Goal: Check status: Check status

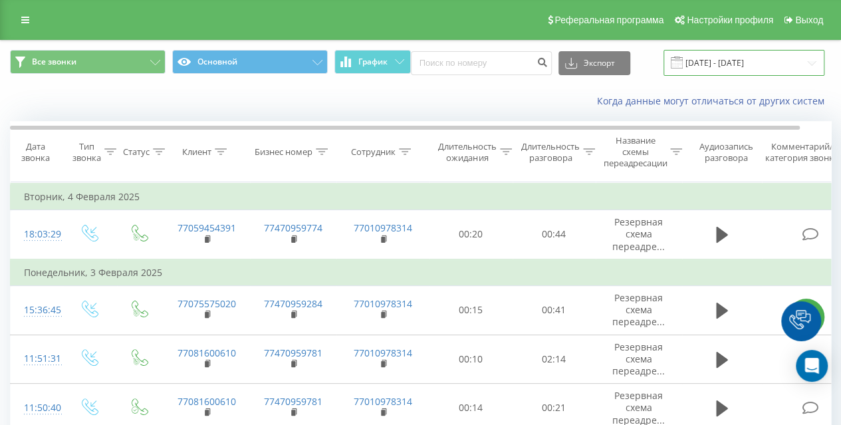
click at [720, 58] on input "[DATE] - [DATE]" at bounding box center [744, 63] width 161 height 26
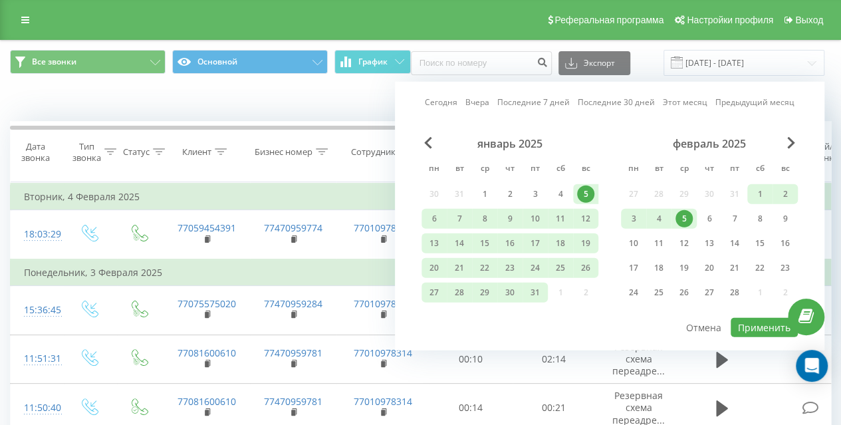
click at [450, 102] on link "Сегодня" at bounding box center [441, 102] width 33 height 13
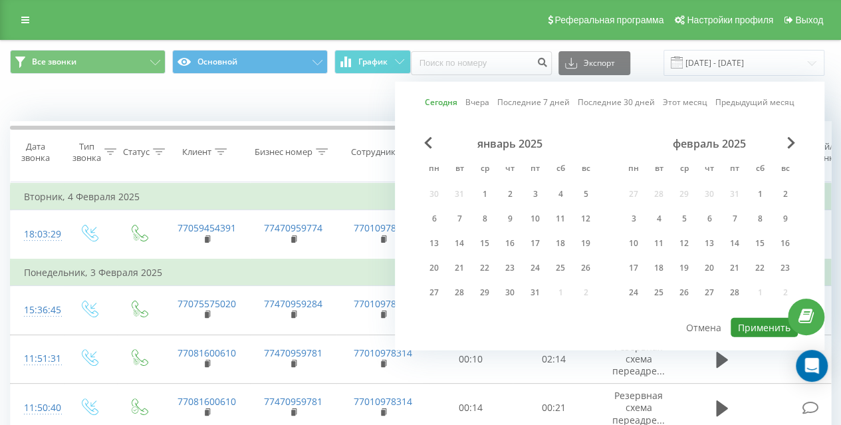
click at [748, 321] on button "Применить" at bounding box center [764, 327] width 67 height 19
type input "[DATE] - [DATE]"
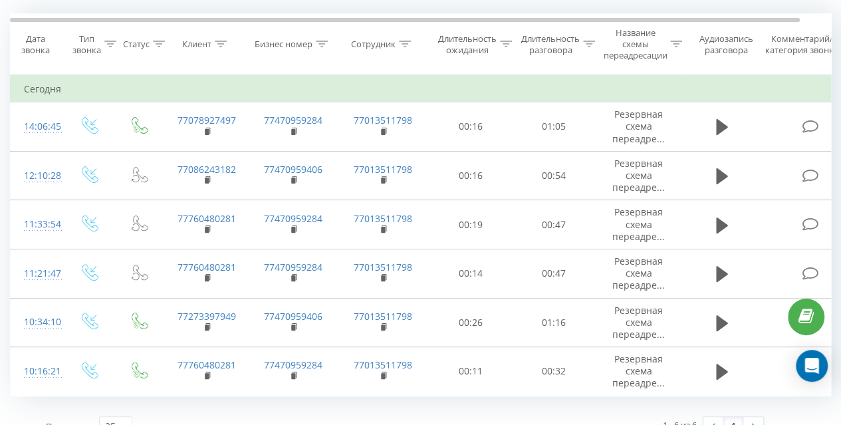
scroll to position [126, 0]
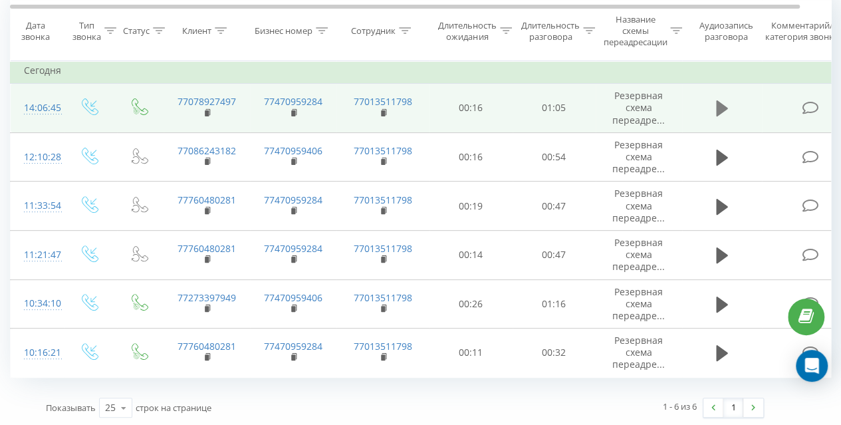
click at [721, 104] on icon at bounding box center [722, 108] width 12 height 16
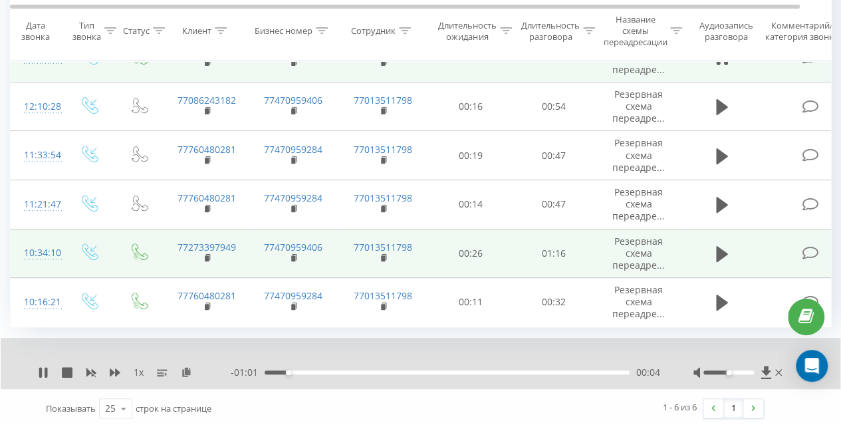
scroll to position [44, 0]
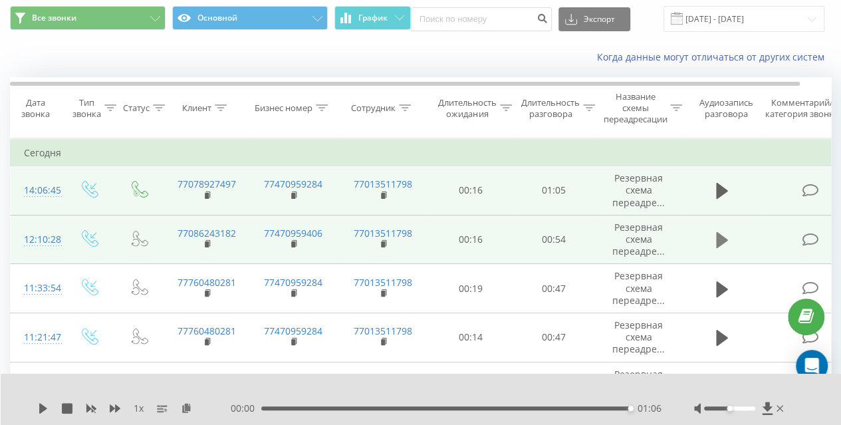
click at [730, 237] on button at bounding box center [722, 240] width 20 height 20
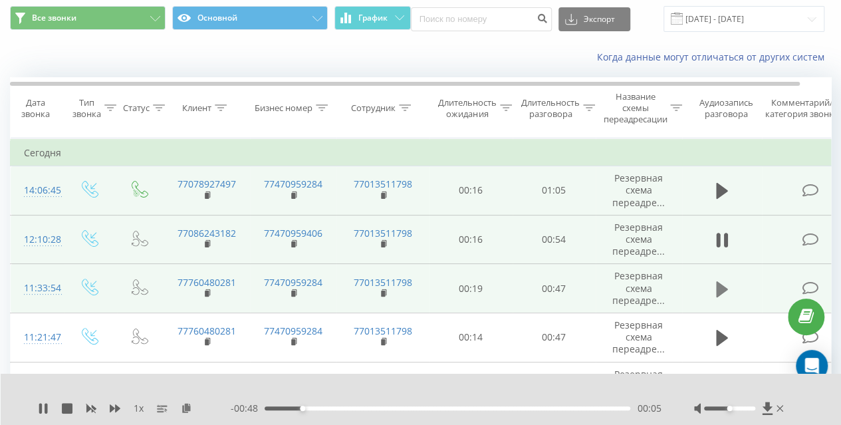
click at [724, 292] on icon at bounding box center [722, 289] width 12 height 19
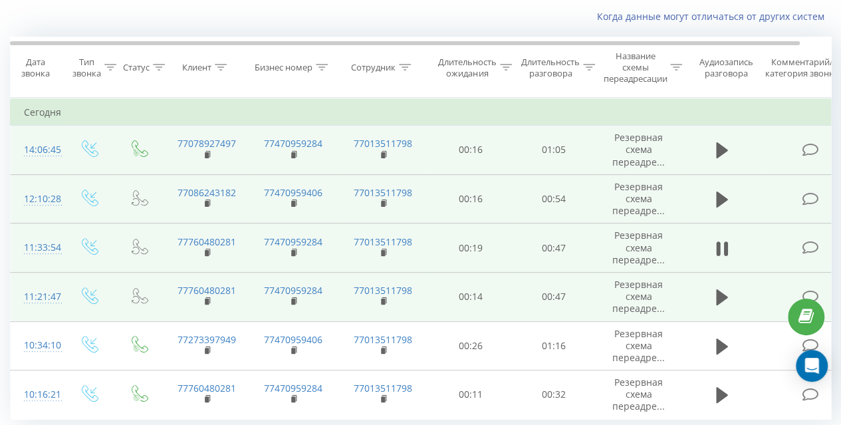
scroll to position [110, 0]
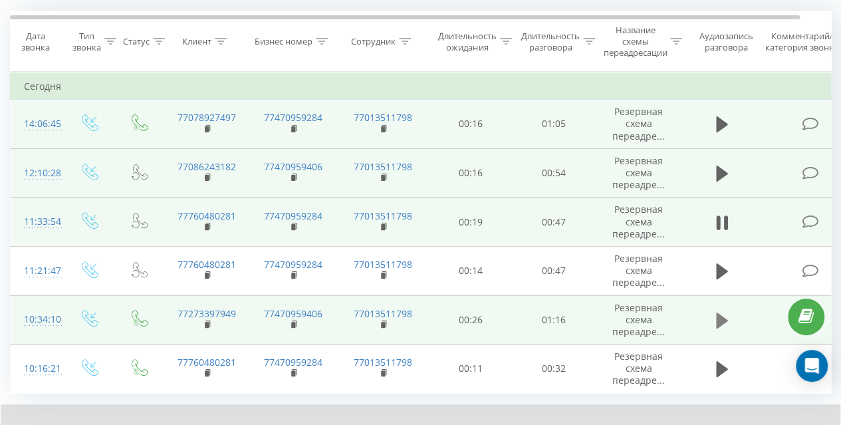
click at [725, 319] on icon at bounding box center [722, 321] width 12 height 16
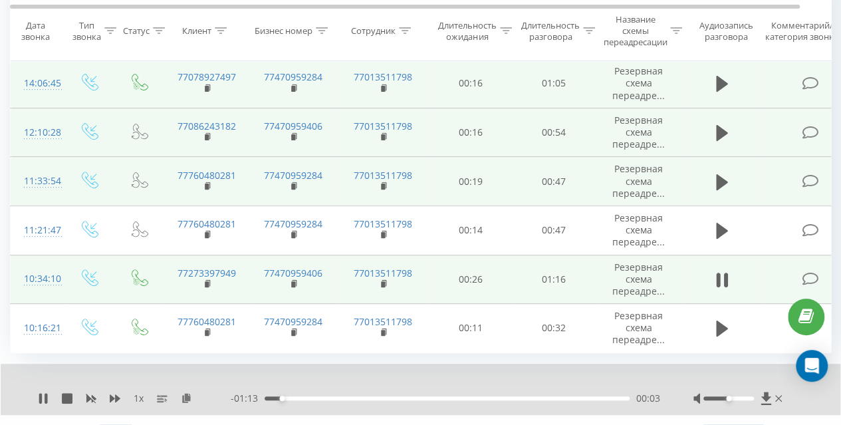
scroll to position [177, 0]
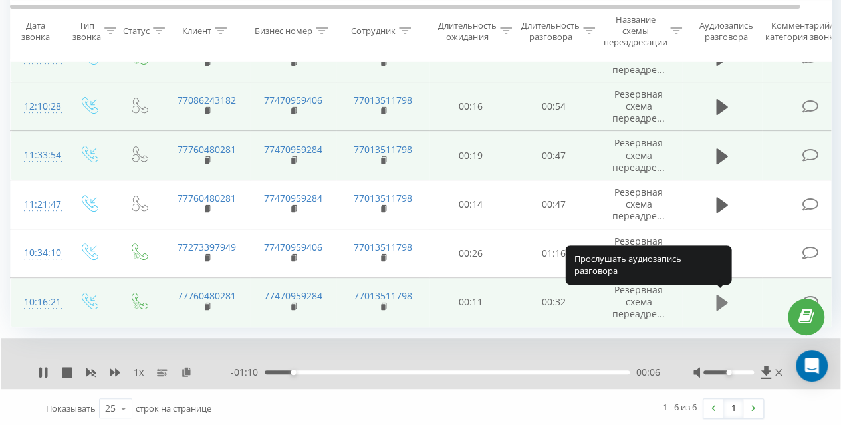
click at [724, 305] on icon at bounding box center [722, 302] width 12 height 19
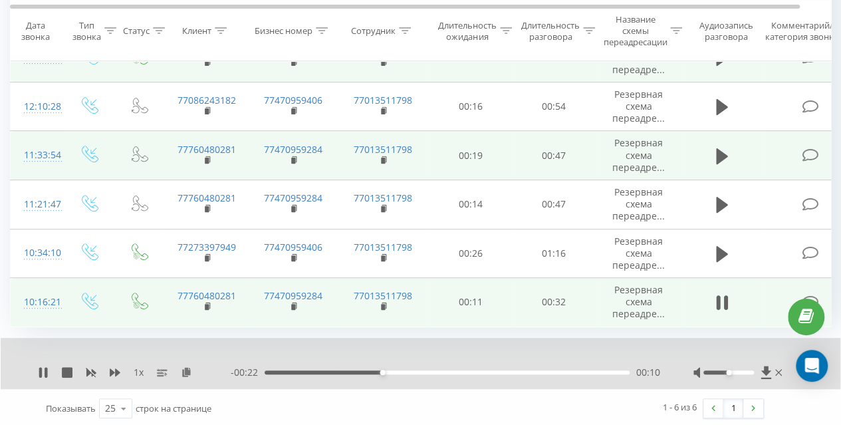
click at [404, 371] on div "00:10" at bounding box center [447, 373] width 365 height 4
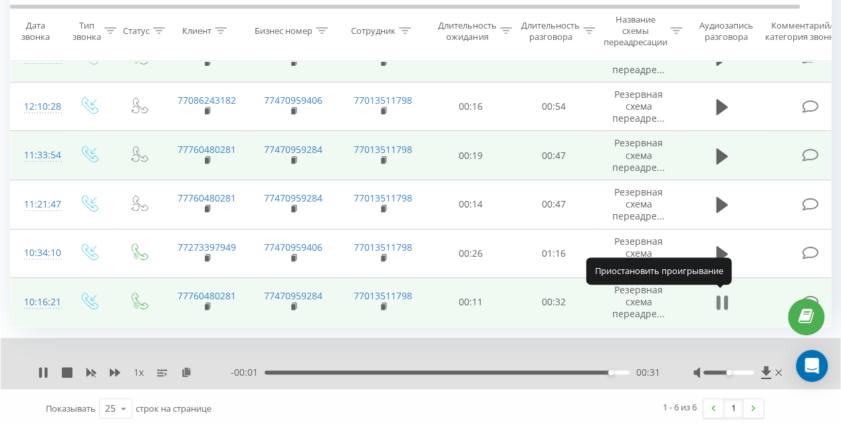
click at [724, 302] on icon at bounding box center [726, 302] width 4 height 15
